Goal: Check status: Check status

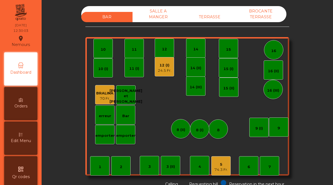
click at [158, 65] on div "12 (I)" at bounding box center [165, 66] width 14 height 6
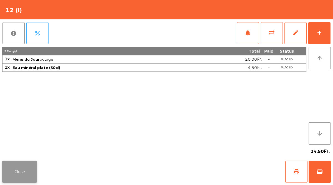
click at [25, 170] on button "Close" at bounding box center [19, 172] width 35 height 22
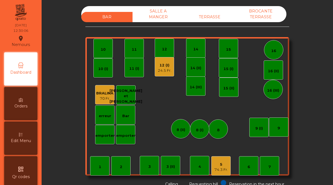
click at [217, 169] on div "74.3 Fr." at bounding box center [221, 170] width 14 height 6
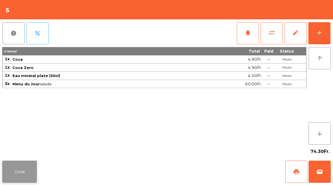
click at [22, 170] on button "Close" at bounding box center [19, 172] width 35 height 22
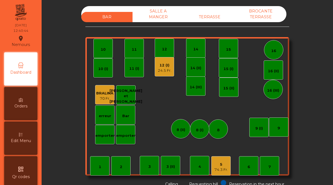
click at [212, 14] on div "TERRASSE" at bounding box center [209, 17] width 51 height 10
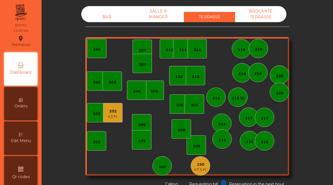
click at [205, 169] on div "47.5 Fr." at bounding box center [201, 170] width 14 height 6
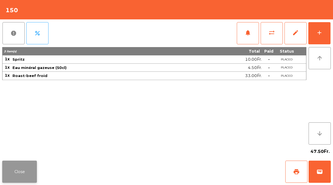
click at [28, 171] on button "Close" at bounding box center [19, 172] width 35 height 22
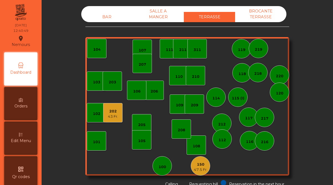
click at [114, 117] on div "43 Fr." at bounding box center [113, 117] width 10 height 6
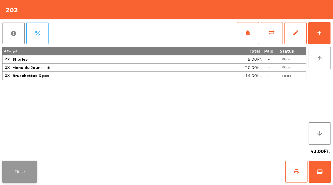
click at [24, 170] on button "Close" at bounding box center [19, 172] width 35 height 22
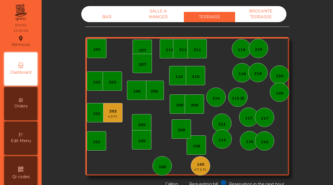
click at [204, 164] on div "150" at bounding box center [201, 165] width 14 height 6
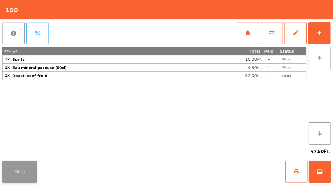
click at [29, 169] on button "Close" at bounding box center [19, 172] width 35 height 22
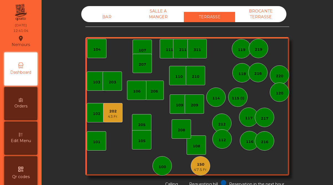
click at [112, 116] on div "43 Fr." at bounding box center [113, 117] width 10 height 6
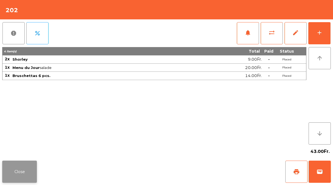
click at [22, 170] on button "Close" at bounding box center [19, 172] width 35 height 22
